Goal: Go to known website: Access a specific website the user already knows

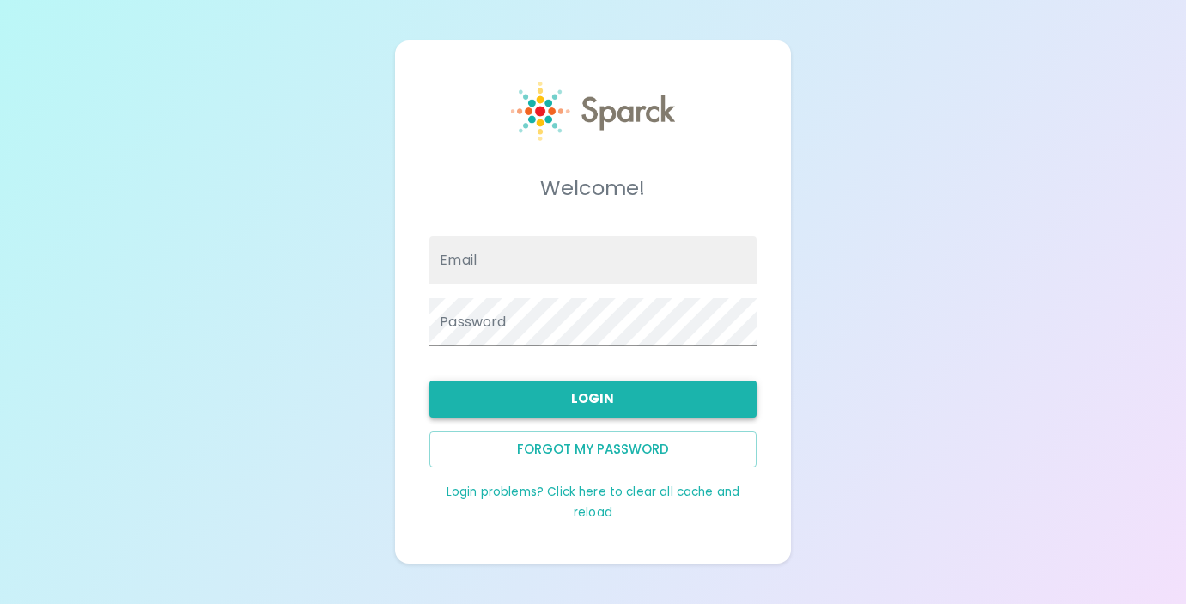
type input "[EMAIL_ADDRESS][DOMAIN_NAME]"
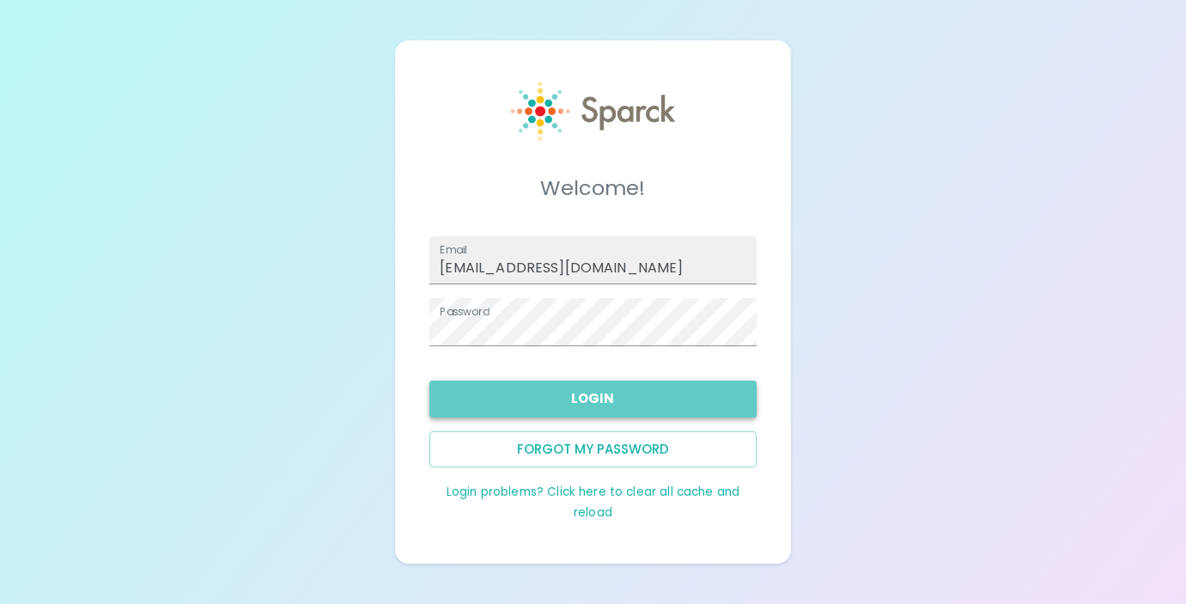
click at [598, 398] on button "Login" at bounding box center [592, 398] width 326 height 36
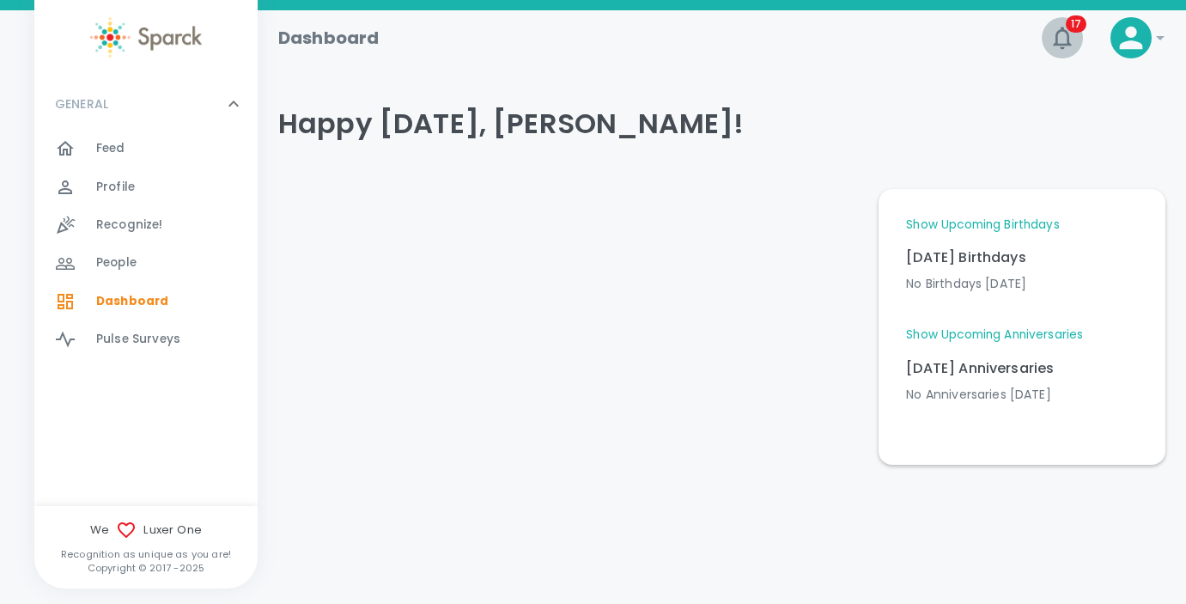
click at [1062, 37] on icon "button" at bounding box center [1061, 37] width 27 height 27
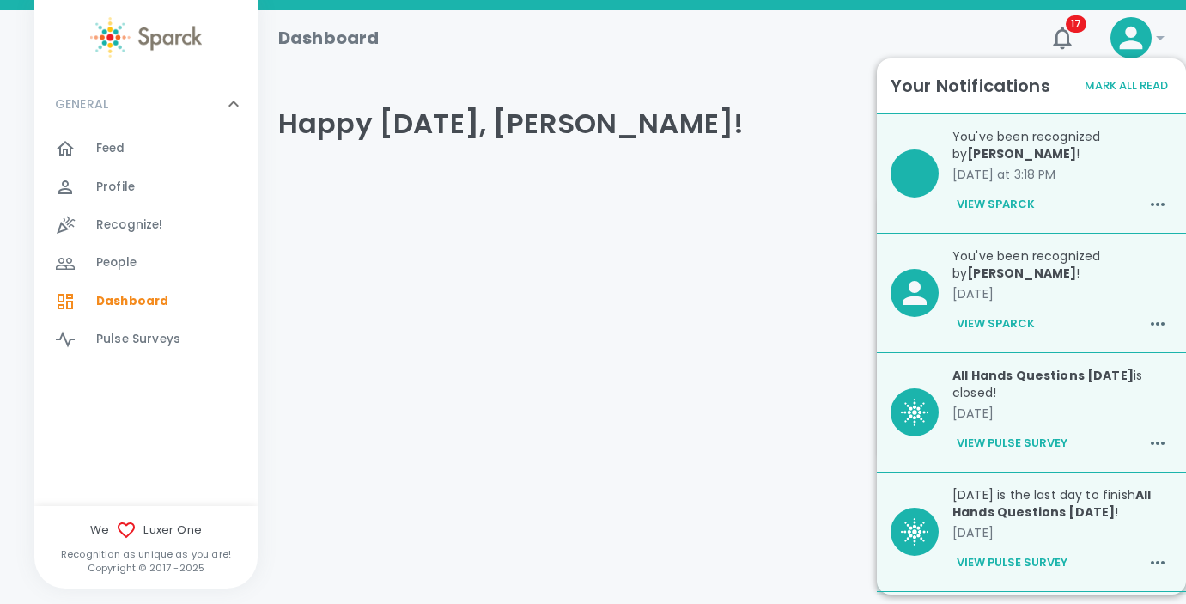
click at [996, 205] on button "View Sparck" at bounding box center [995, 204] width 87 height 29
